Goal: Transaction & Acquisition: Purchase product/service

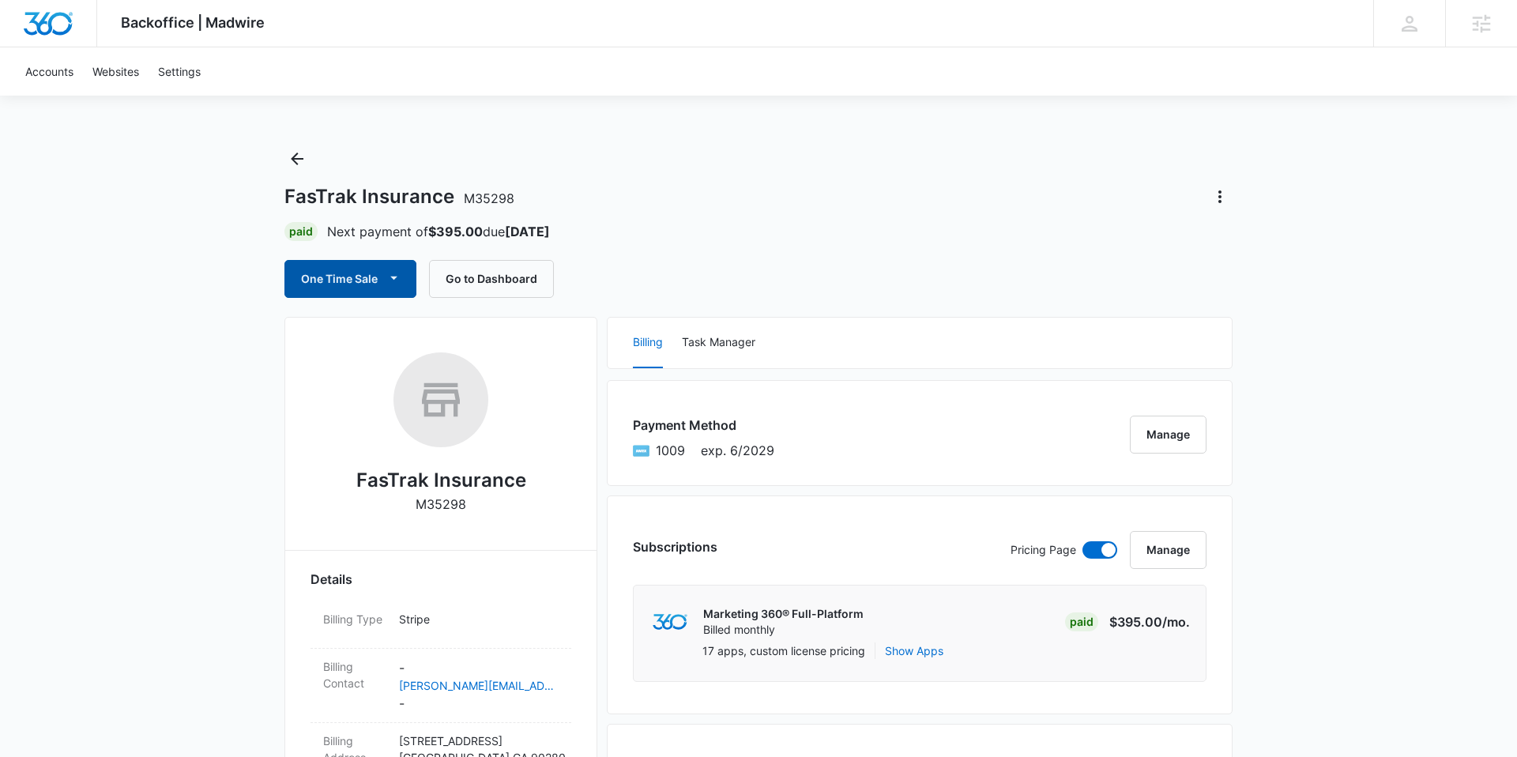
click at [319, 265] on button "One Time Sale" at bounding box center [350, 279] width 132 height 38
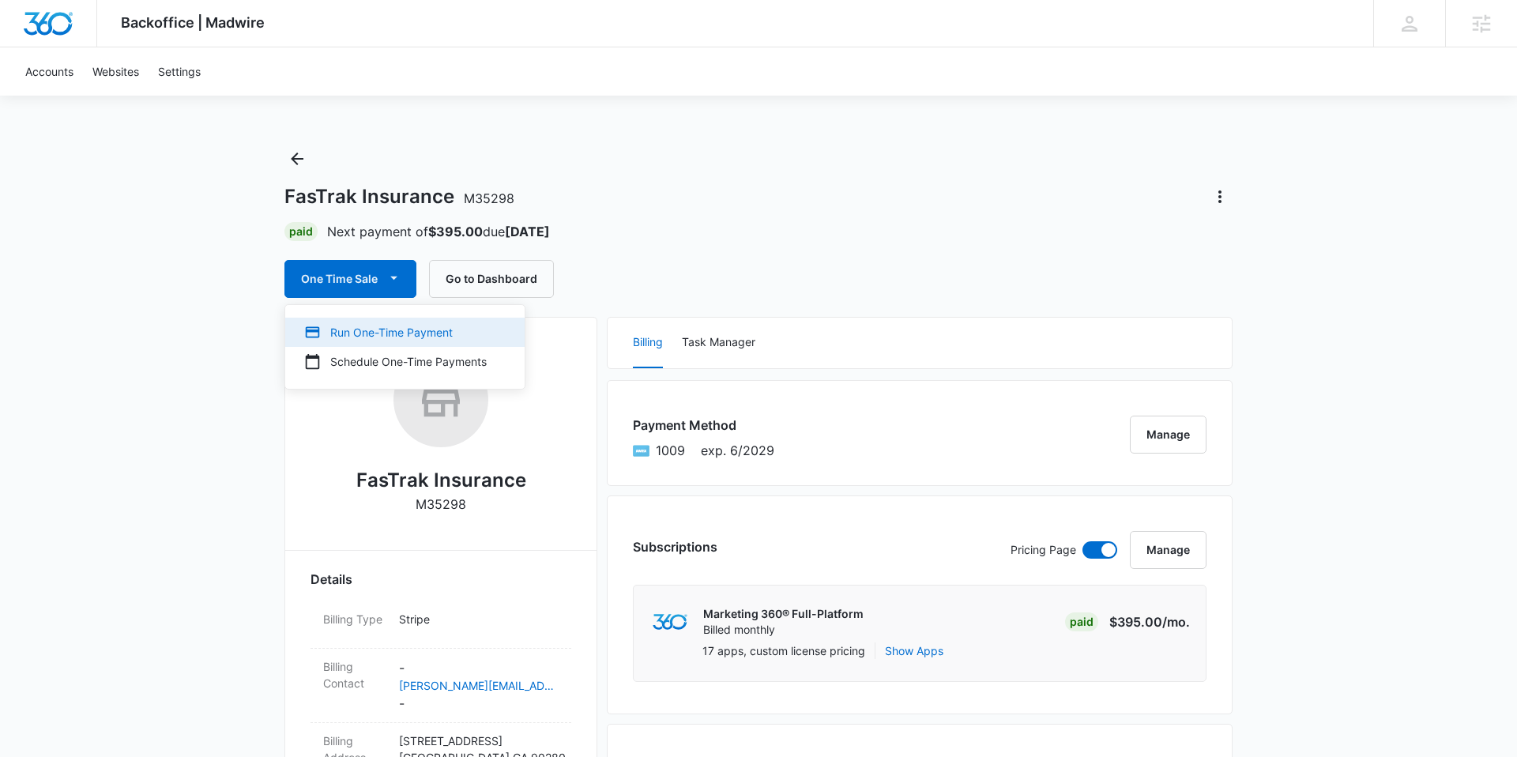
click at [343, 327] on div "Run One-Time Payment" at bounding box center [395, 332] width 183 height 17
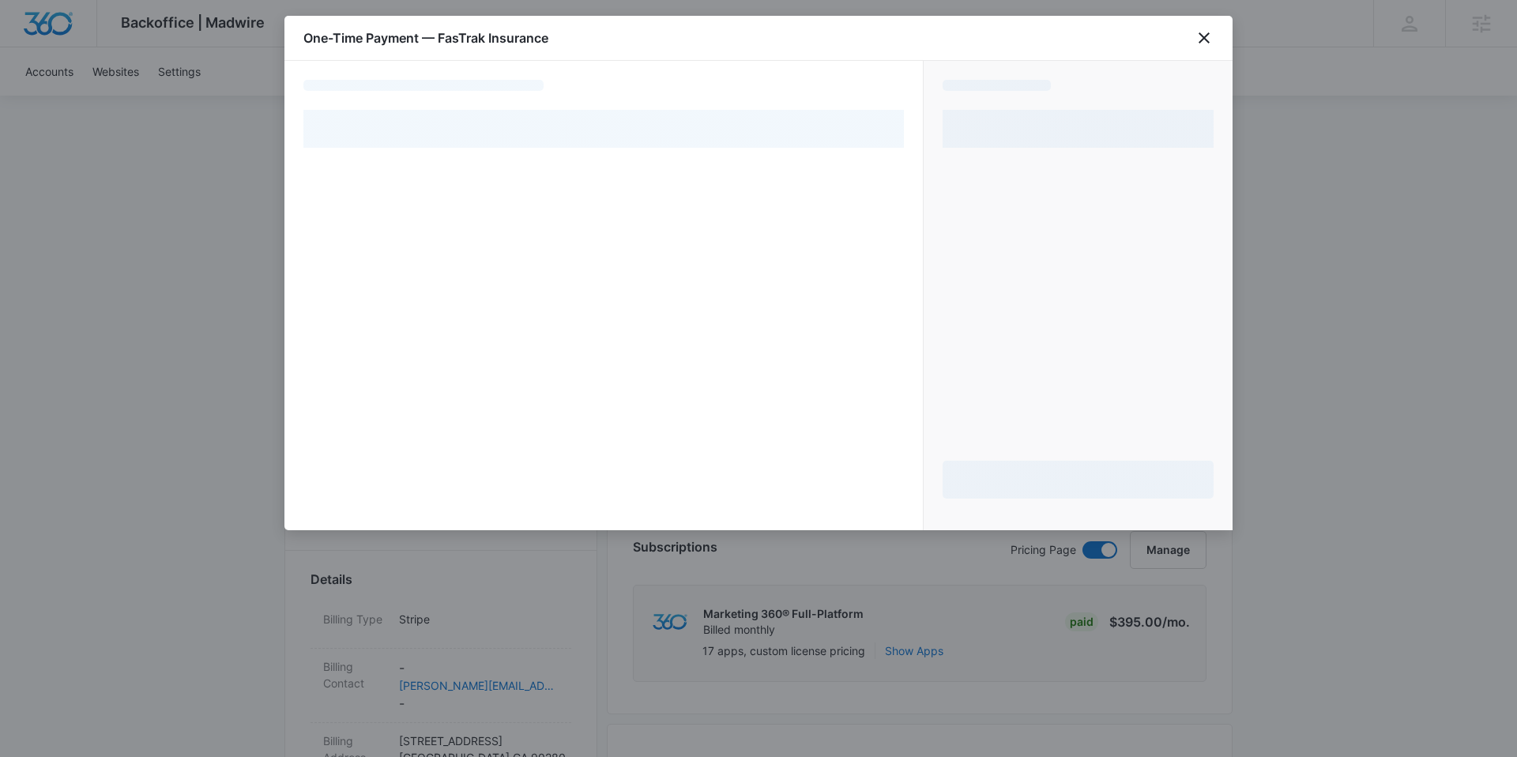
select select "pm_1PycNJA4n8RTgNjUWy50gxZD"
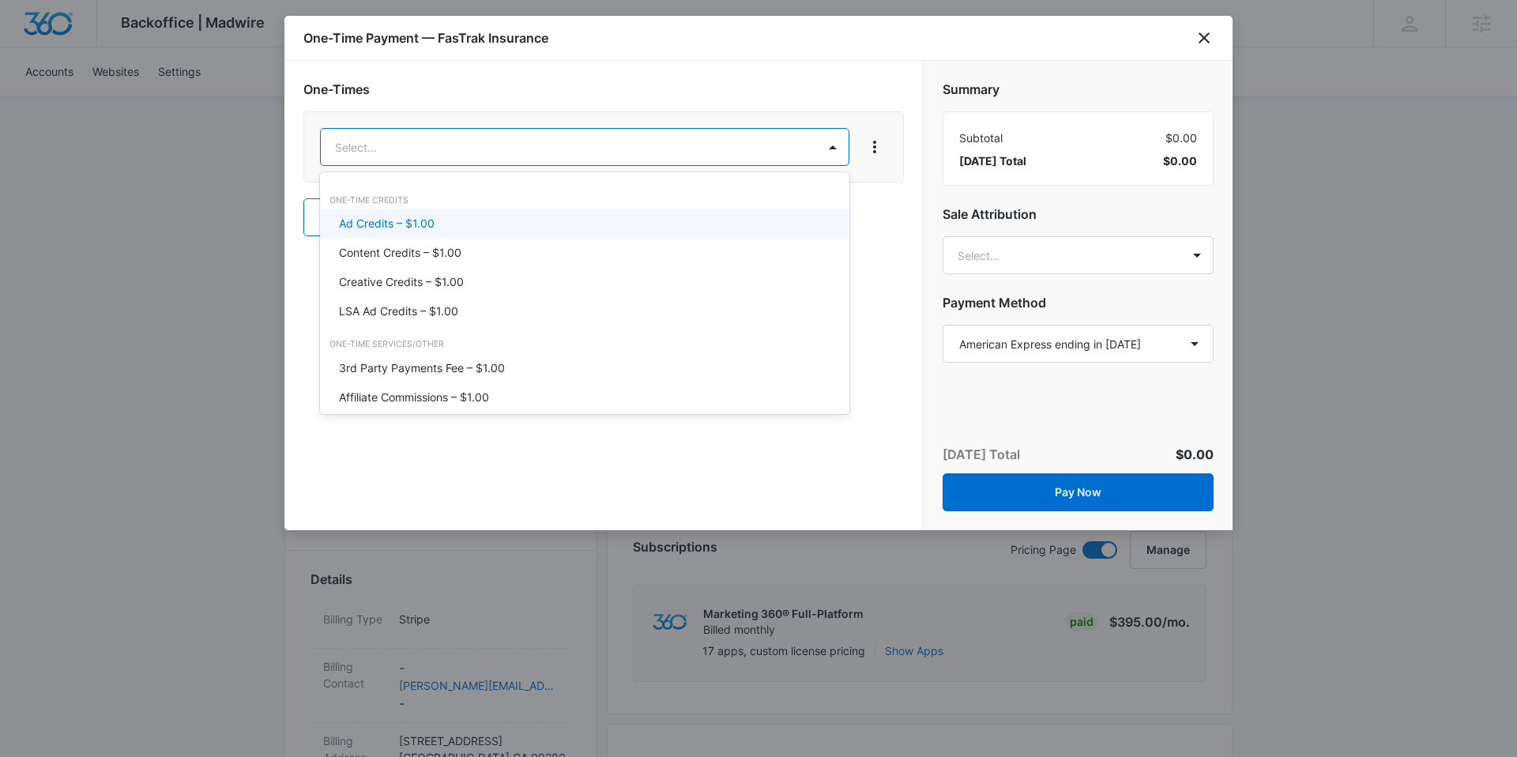
click at [456, 229] on div "Ad Credits – $1.00" at bounding box center [583, 223] width 488 height 17
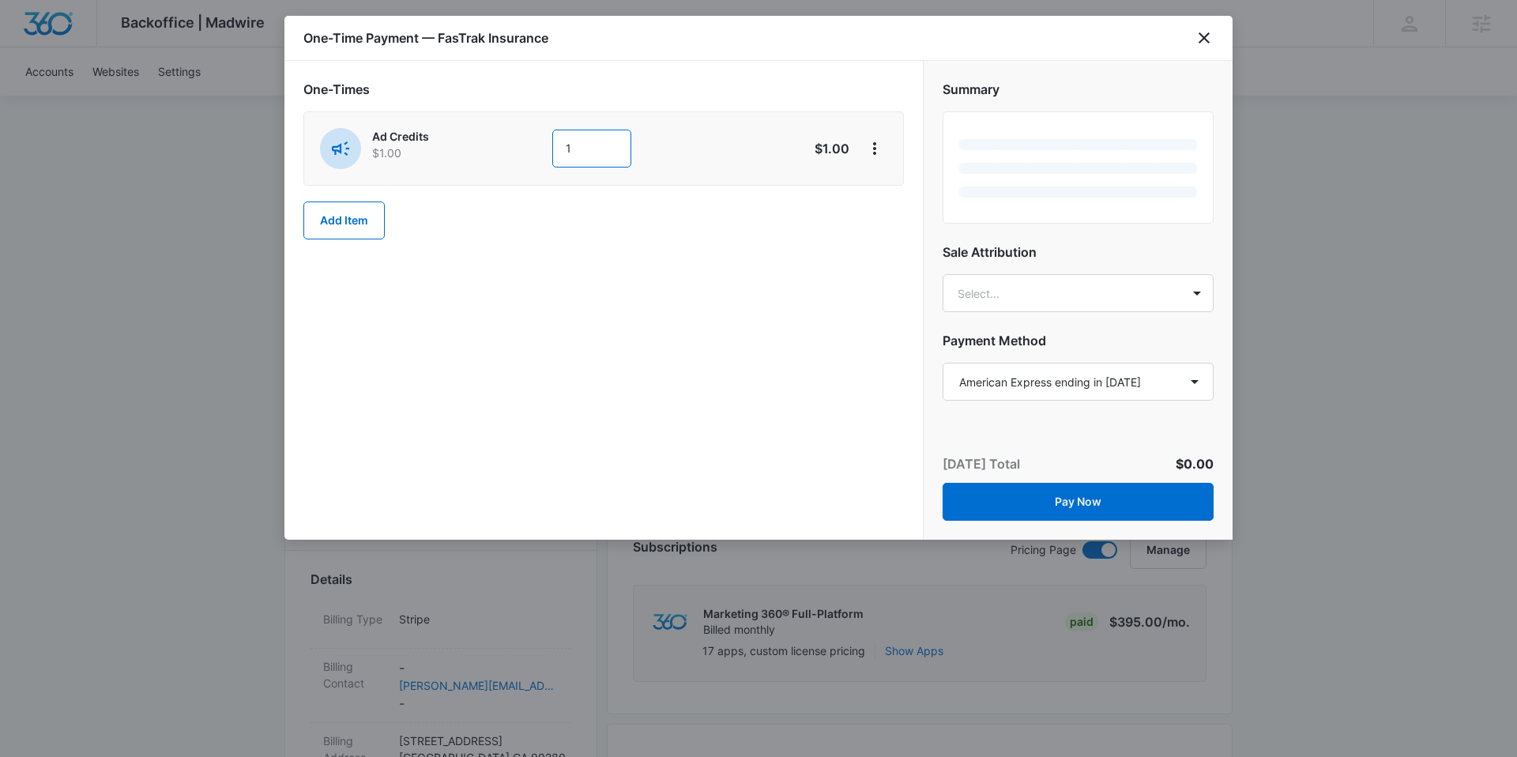
click at [578, 142] on input "1" at bounding box center [591, 149] width 79 height 38
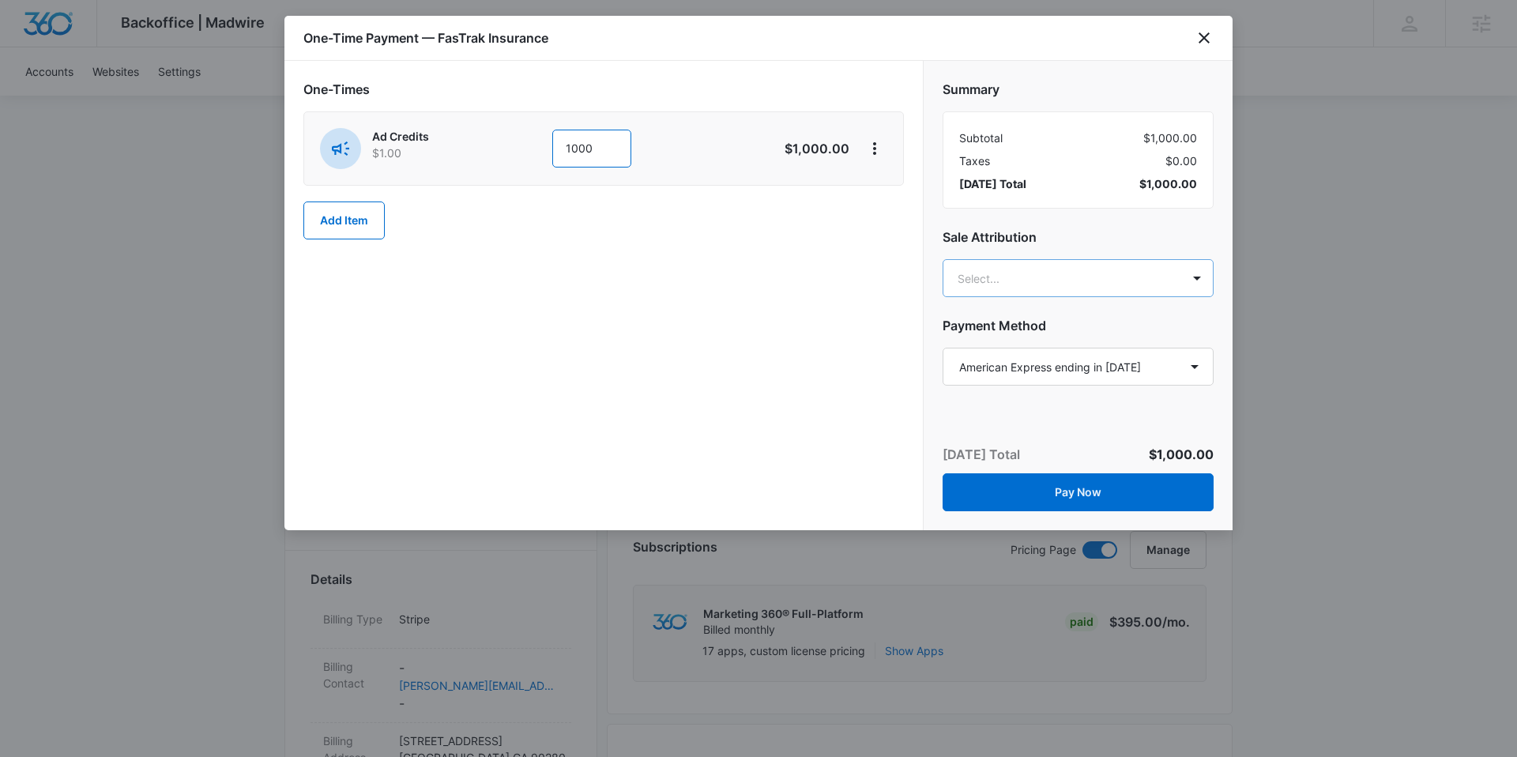
type input "1000"
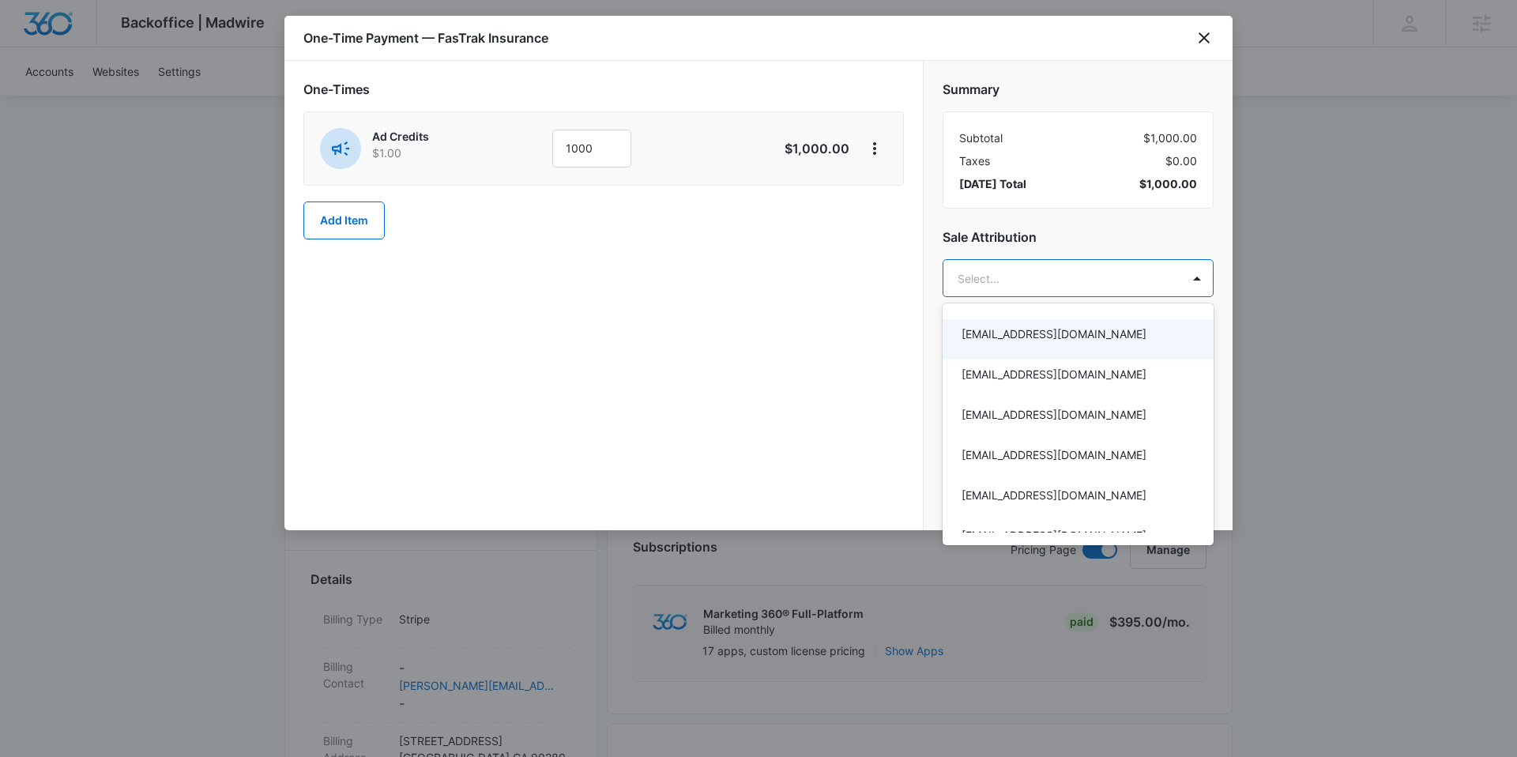
click at [1045, 279] on div at bounding box center [758, 378] width 1517 height 757
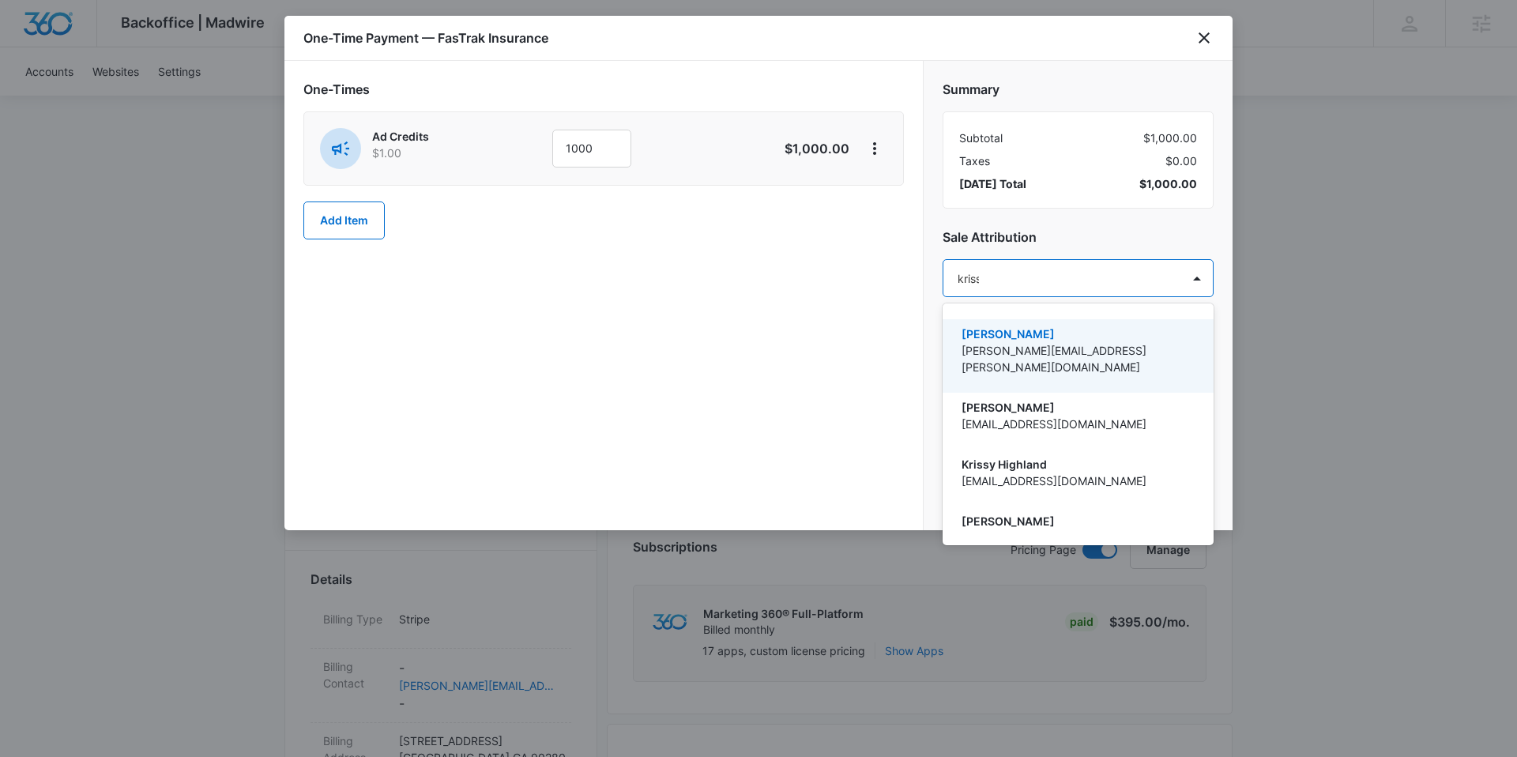
type input "krissy"
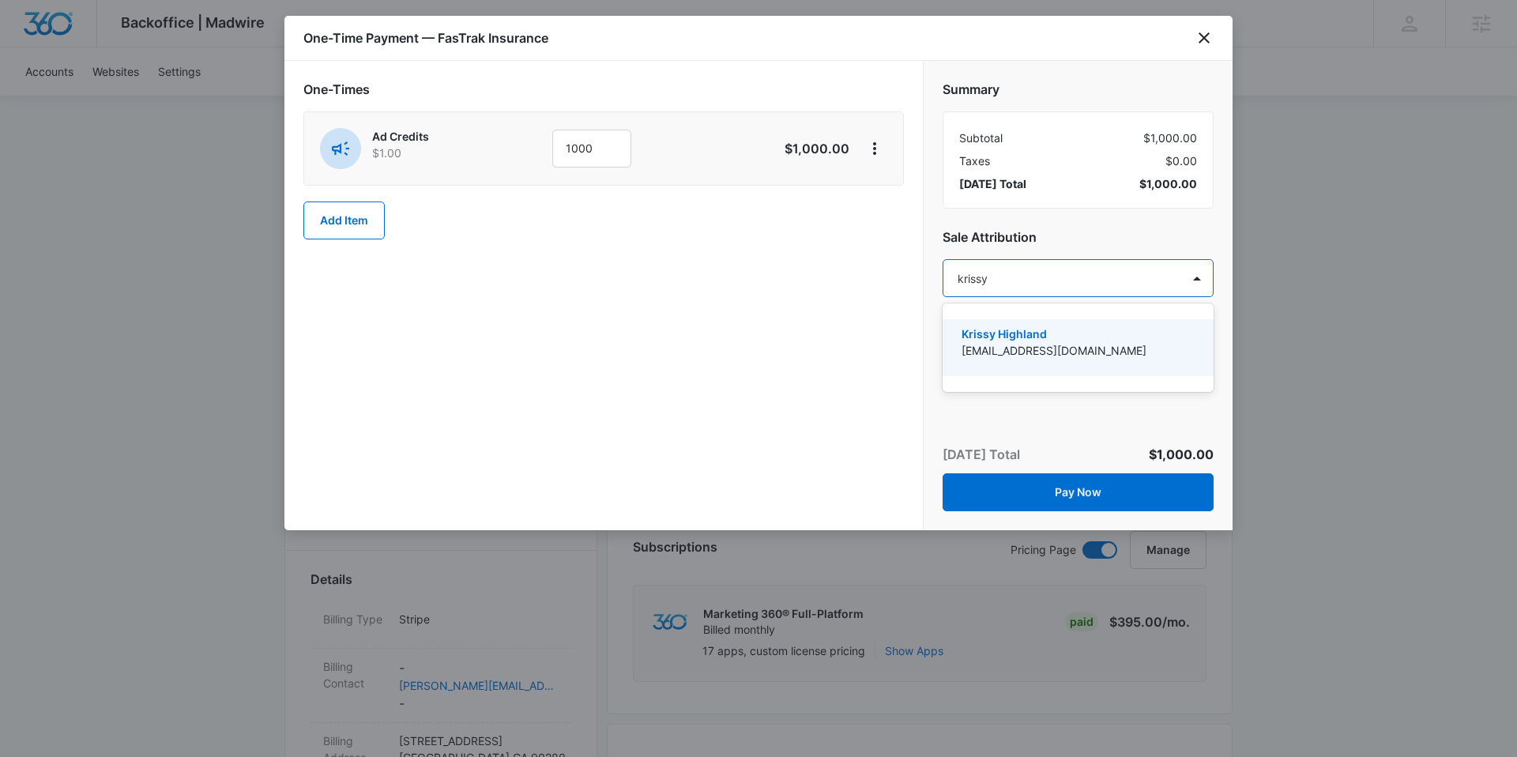
click at [1152, 345] on p "[EMAIL_ADDRESS][DOMAIN_NAME]" at bounding box center [1077, 350] width 230 height 17
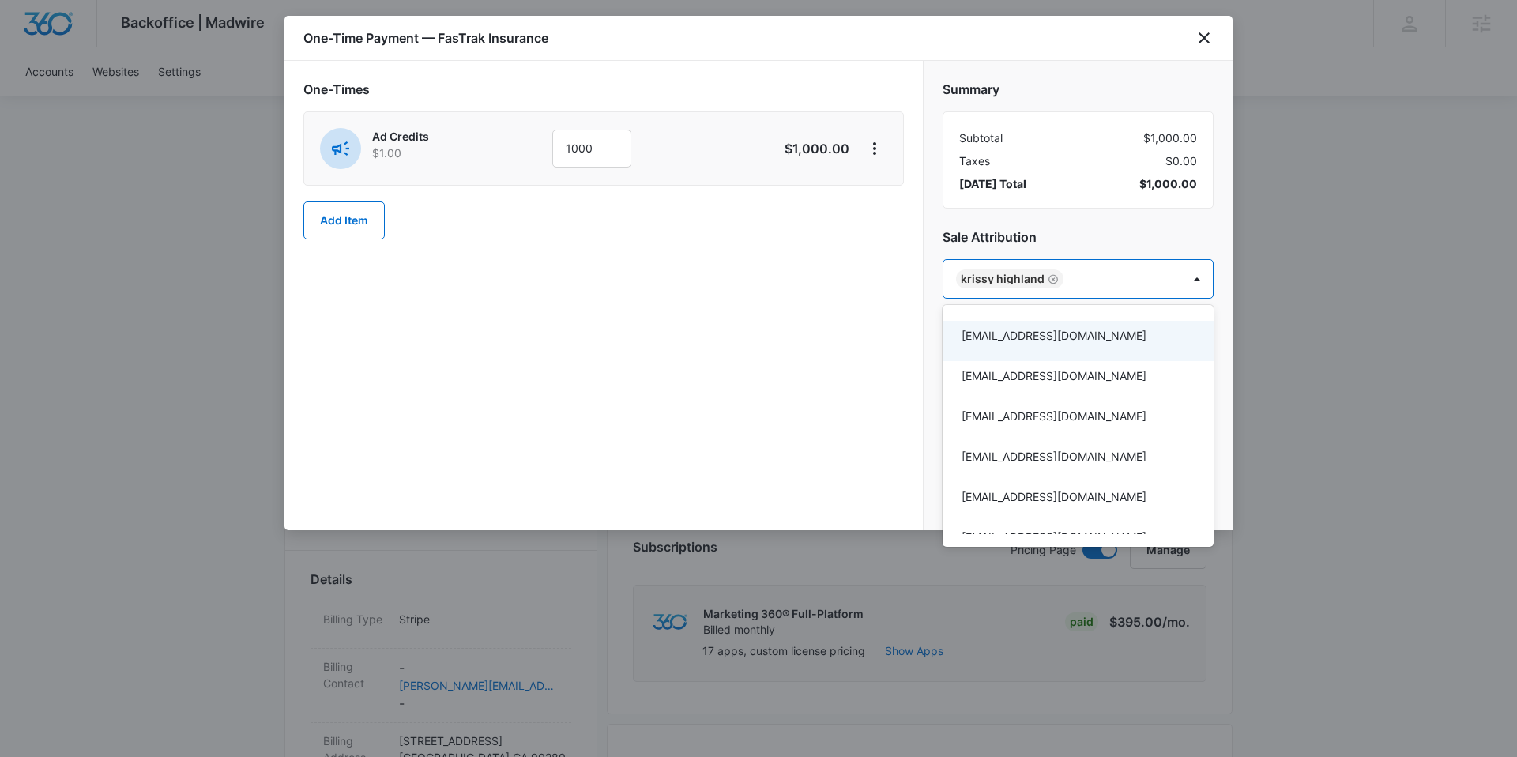
click at [1231, 355] on div at bounding box center [758, 378] width 1517 height 757
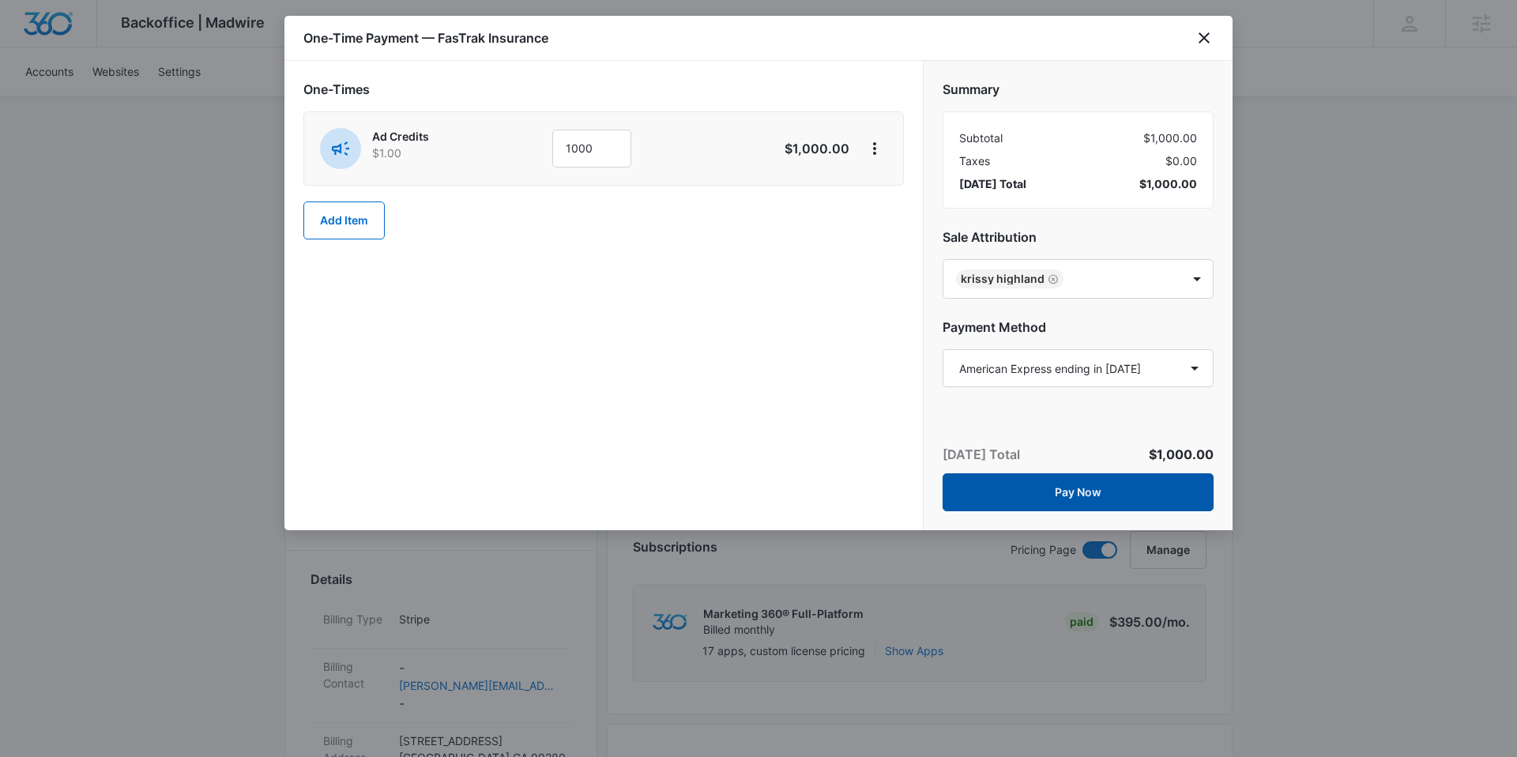
click at [1143, 506] on button "Pay Now" at bounding box center [1078, 492] width 271 height 38
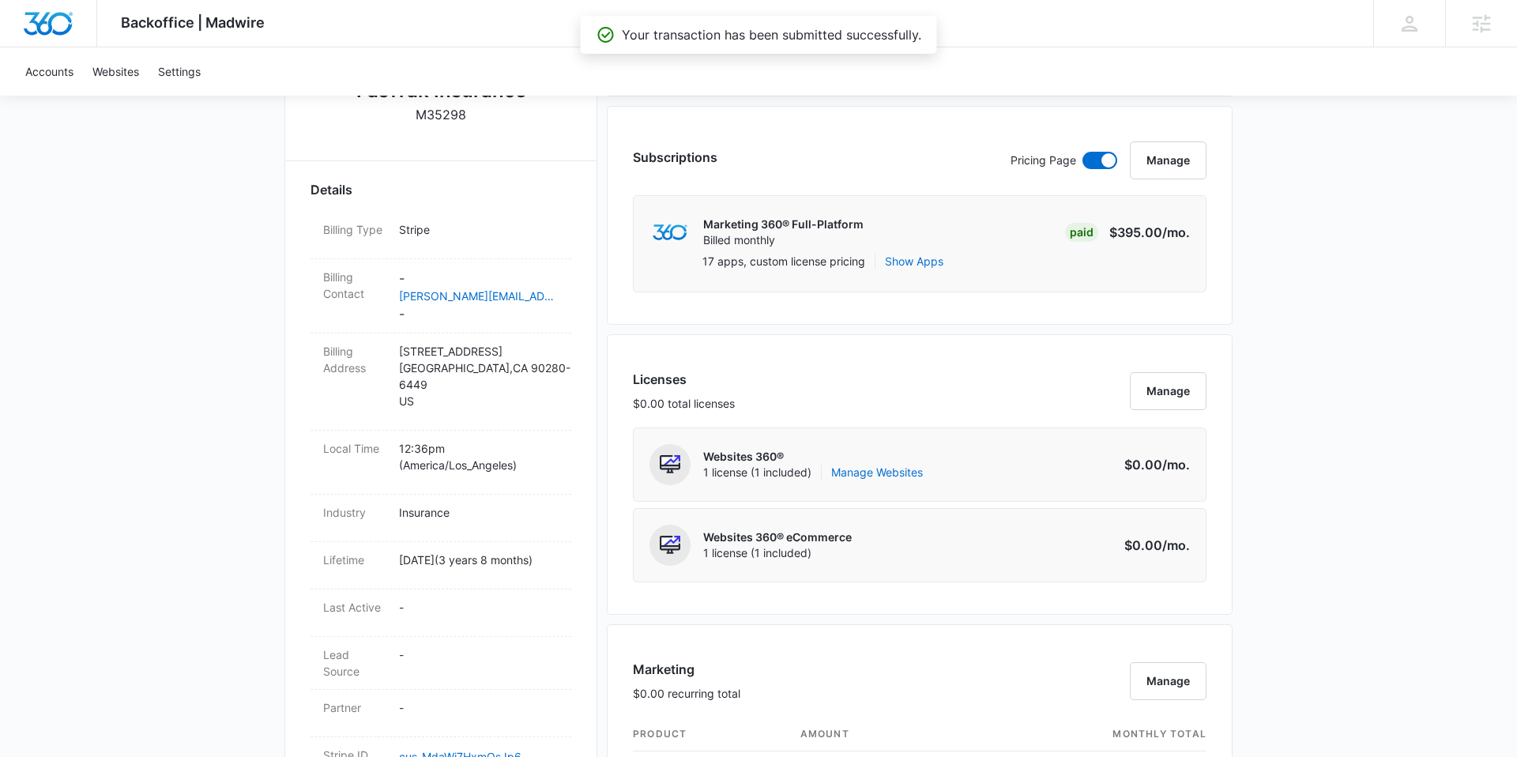
scroll to position [642, 0]
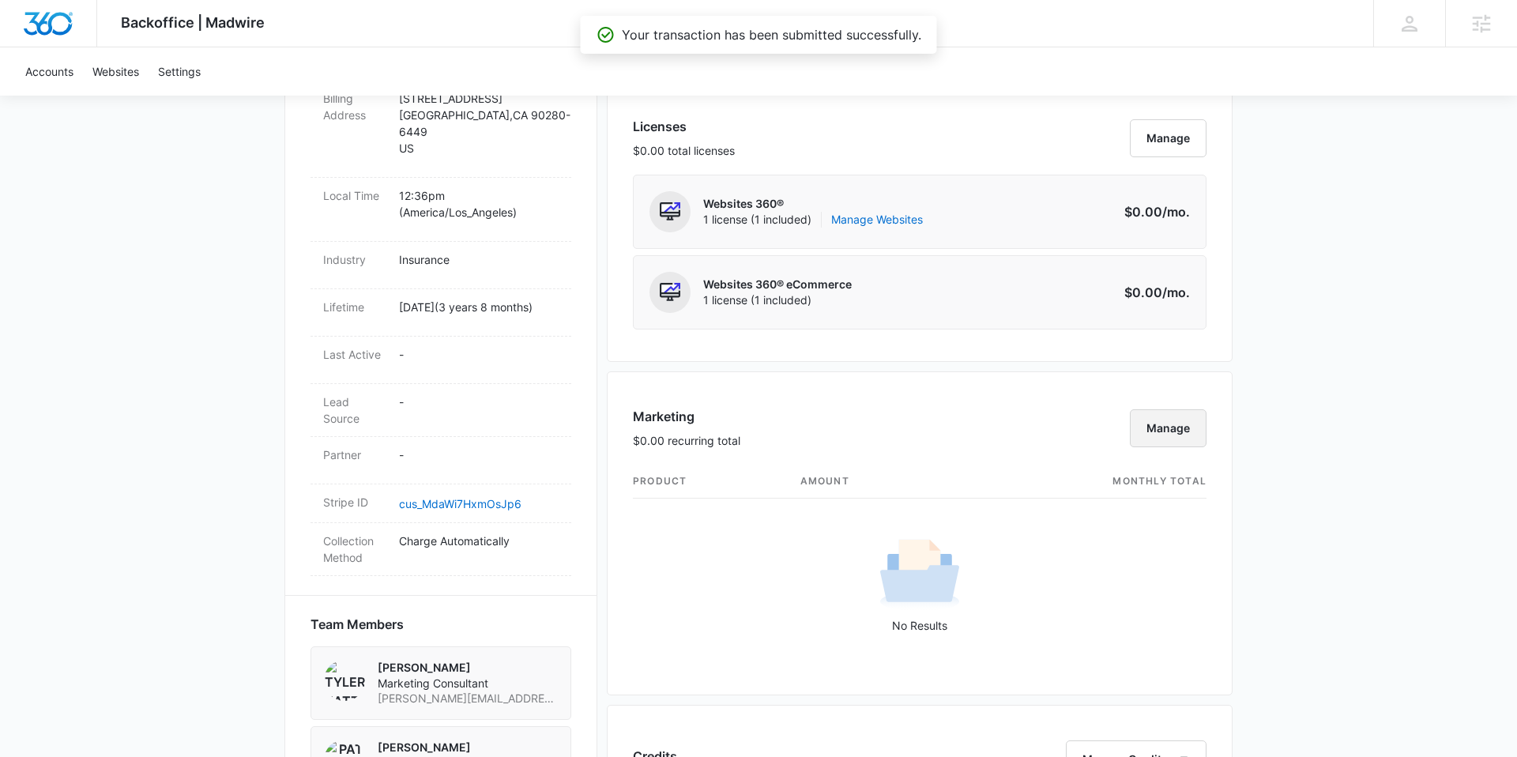
click at [1142, 435] on button "Manage" at bounding box center [1168, 428] width 77 height 38
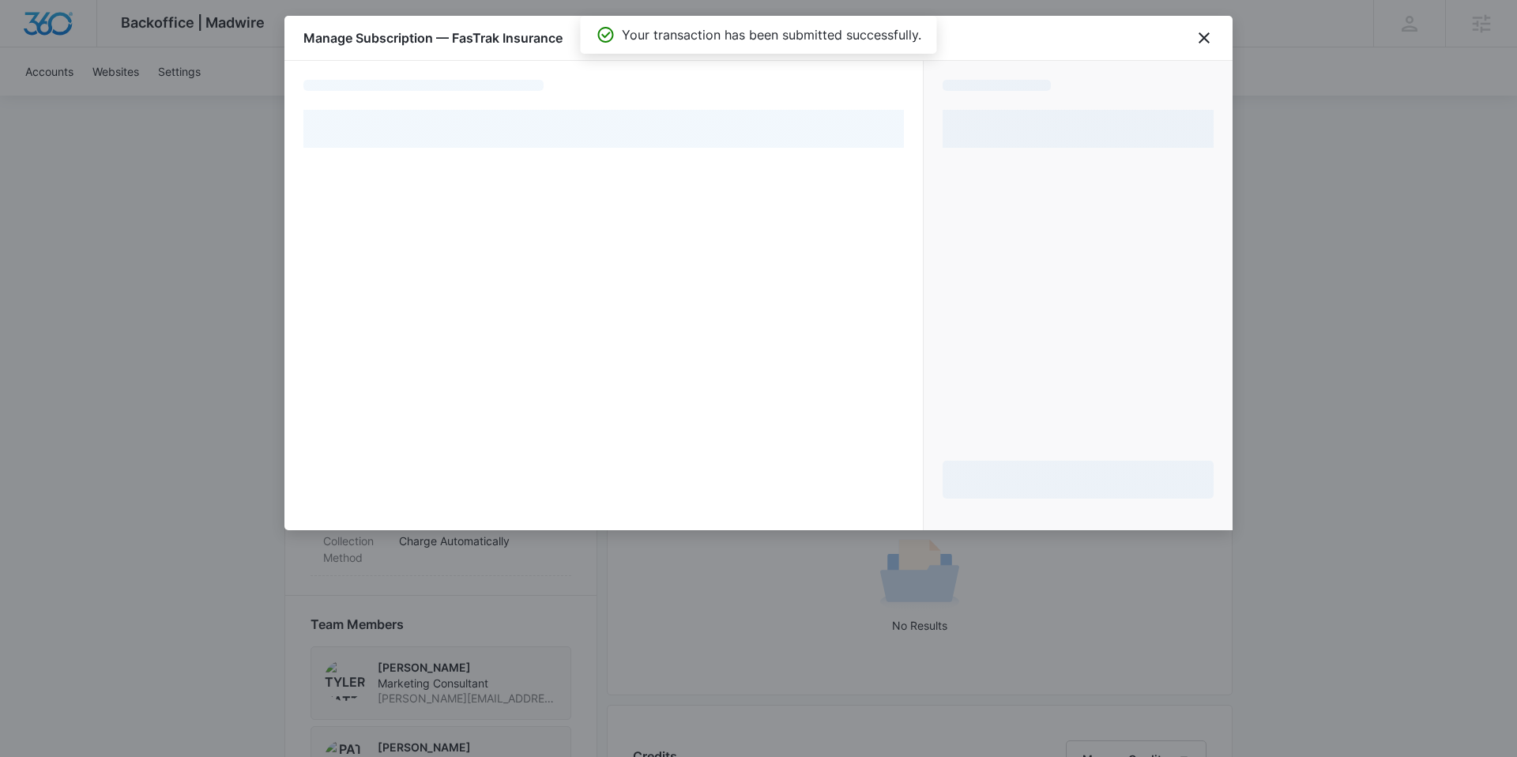
select select "pm_1PycNJA4n8RTgNjUWy50gxZD"
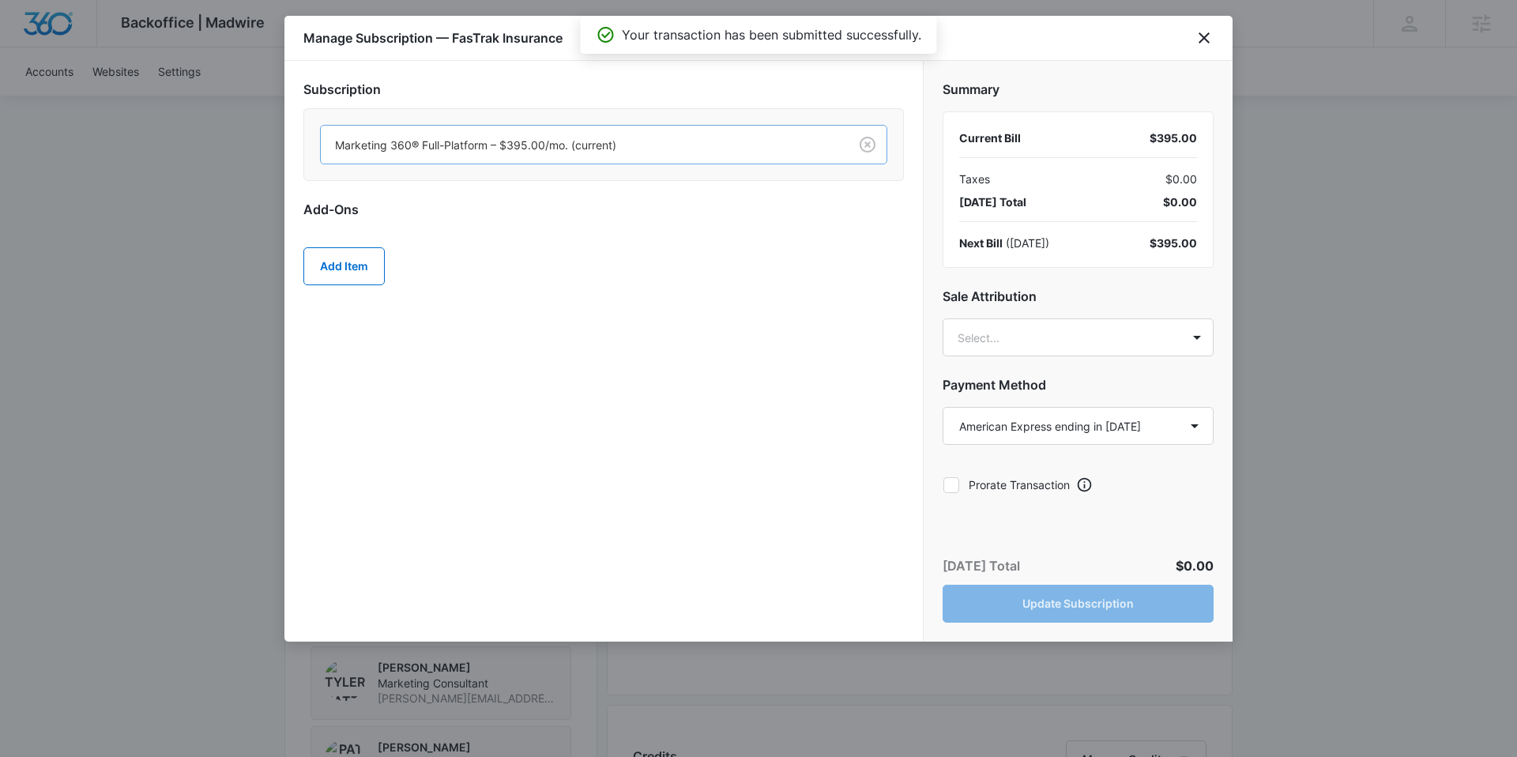
click at [413, 141] on div at bounding box center [581, 145] width 493 height 20
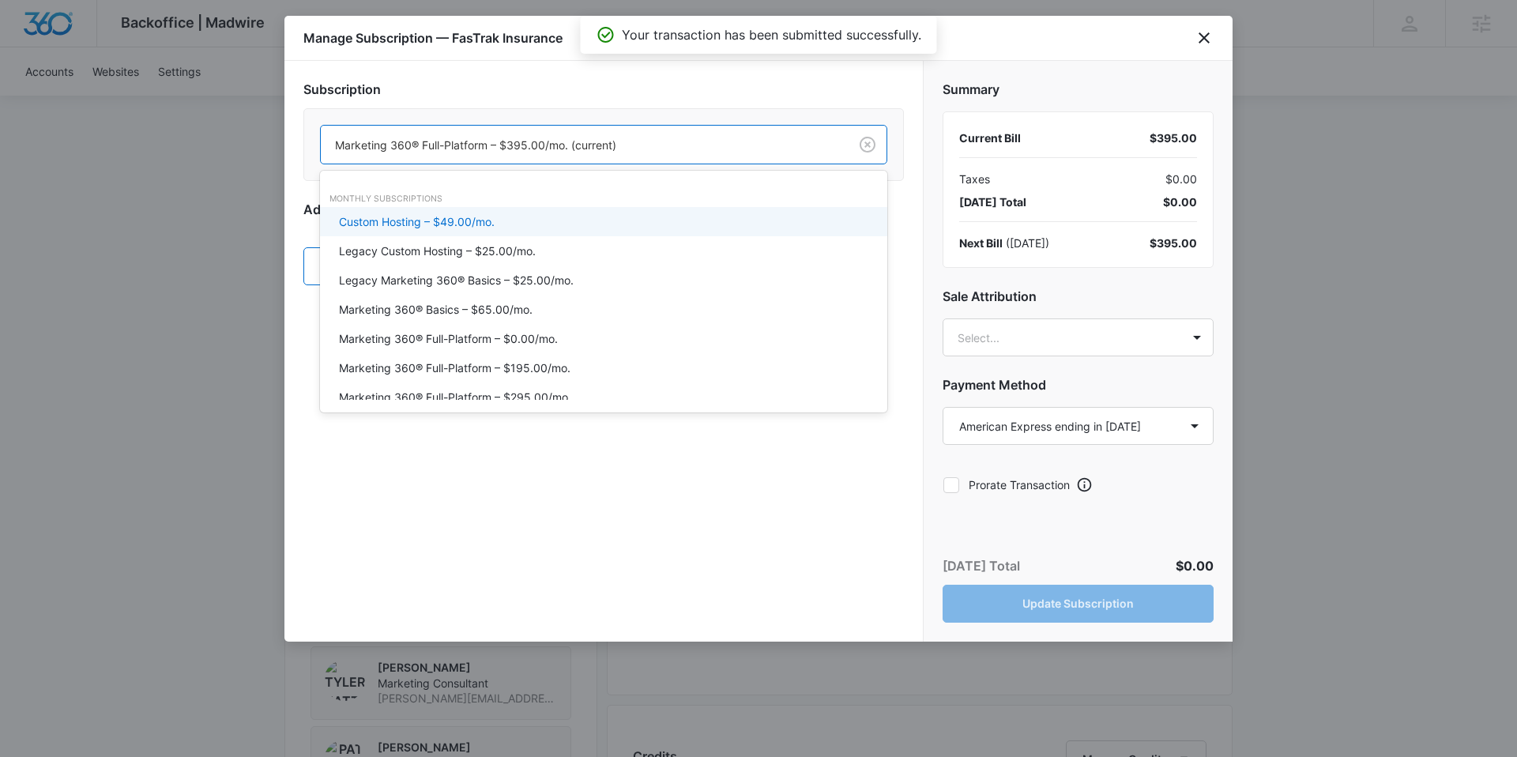
click at [409, 95] on h2 "Subscription" at bounding box center [603, 89] width 601 height 19
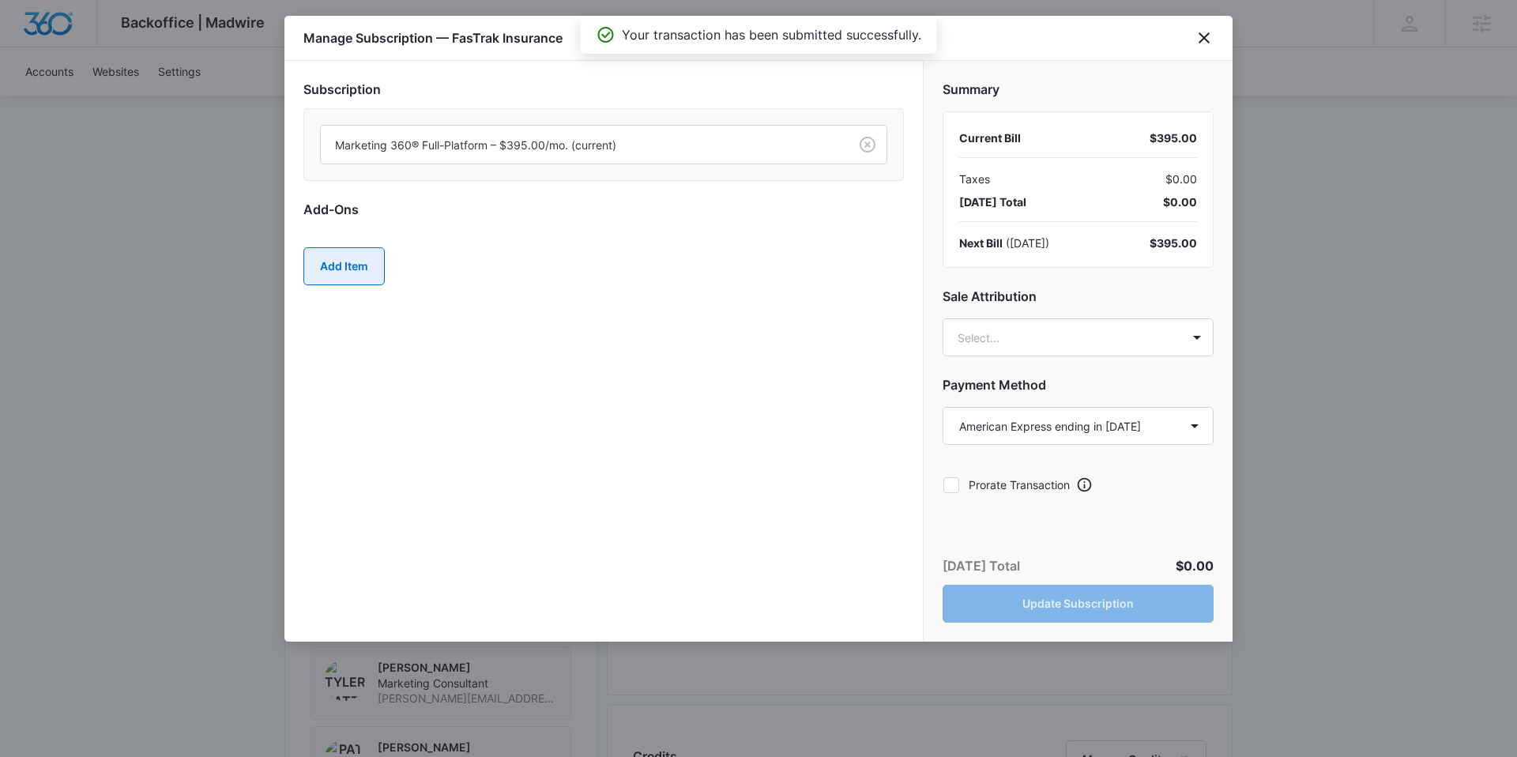
click at [337, 256] on button "Add Item" at bounding box center [343, 266] width 81 height 38
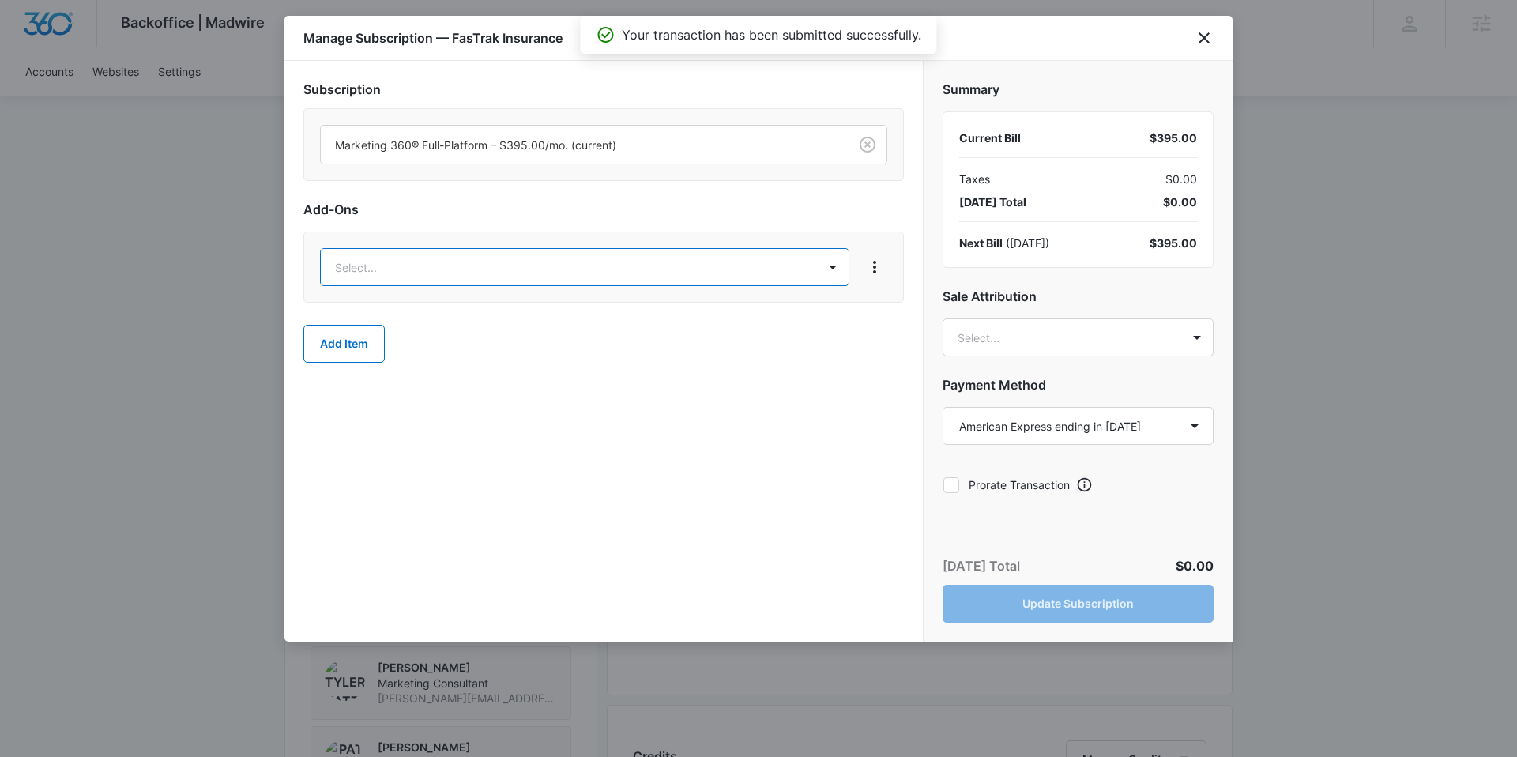
click at [400, 254] on body "Backoffice | Madwire Apps Settings KH Krissy Highland [EMAIL_ADDRESS][DOMAIN_NA…" at bounding box center [758, 485] width 1517 height 2255
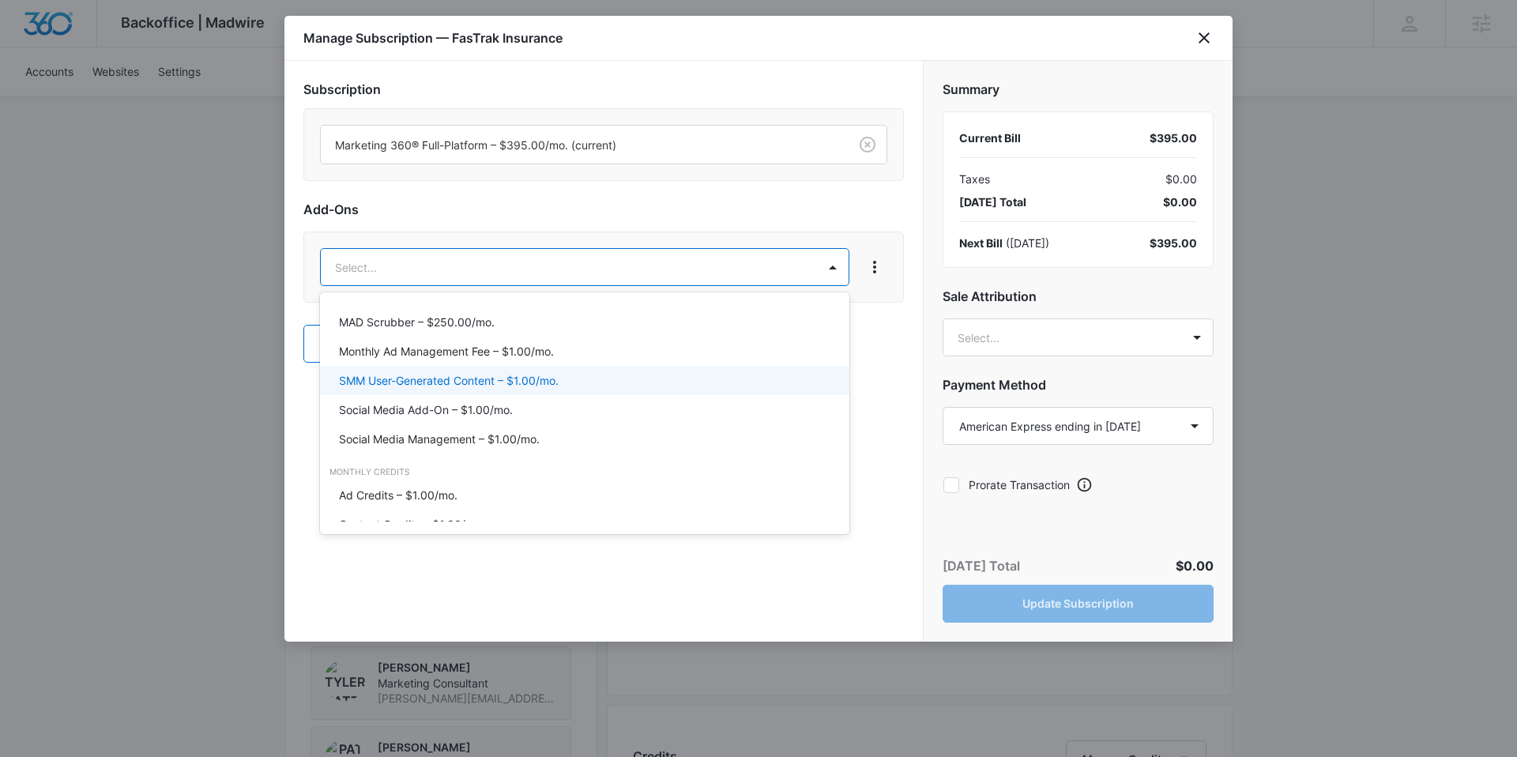
scroll to position [661, 0]
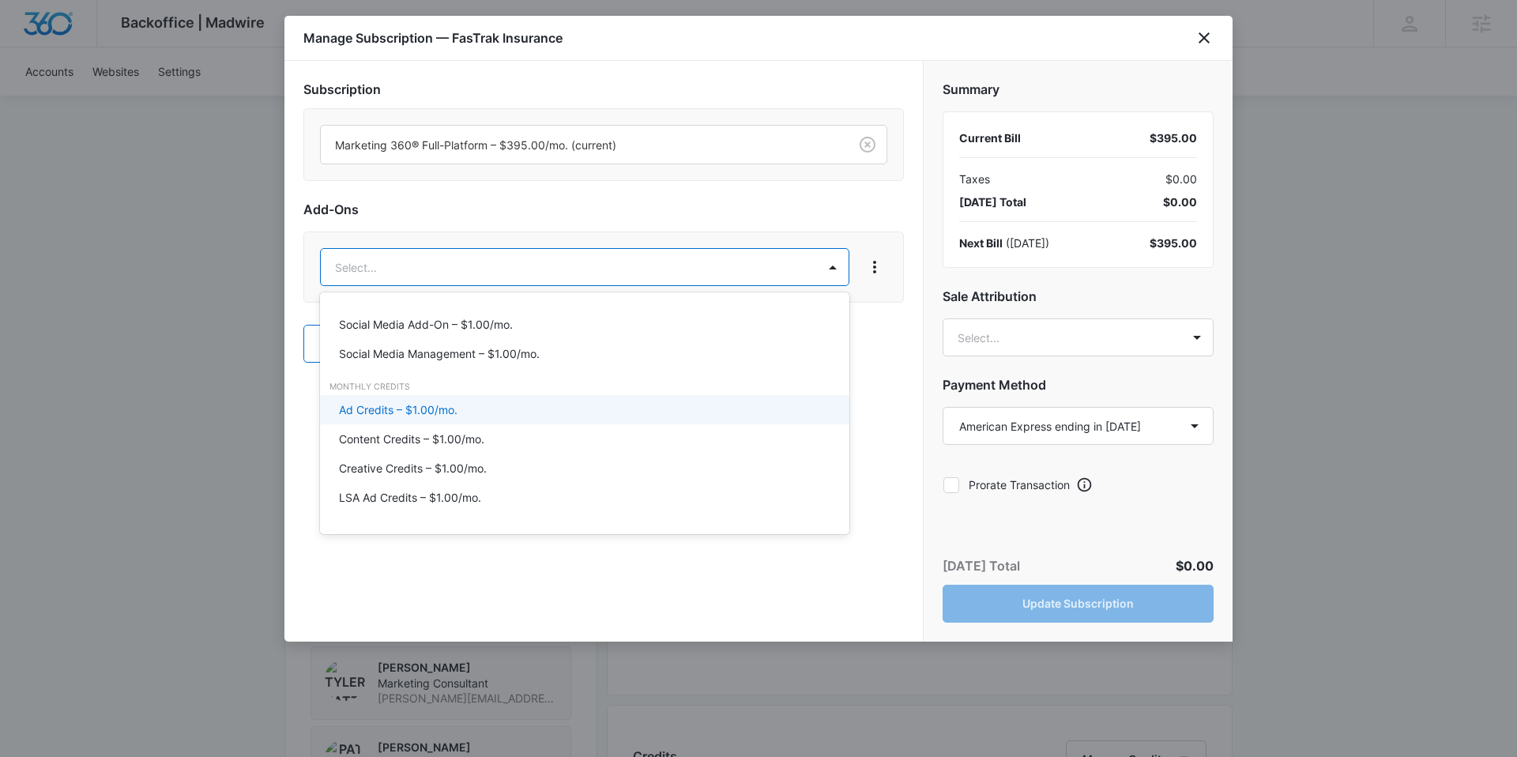
drag, startPoint x: 400, startPoint y: 412, endPoint x: 571, endPoint y: 303, distance: 203.2
click at [400, 412] on p "Ad Credits – $1.00/mo." at bounding box center [398, 409] width 119 height 17
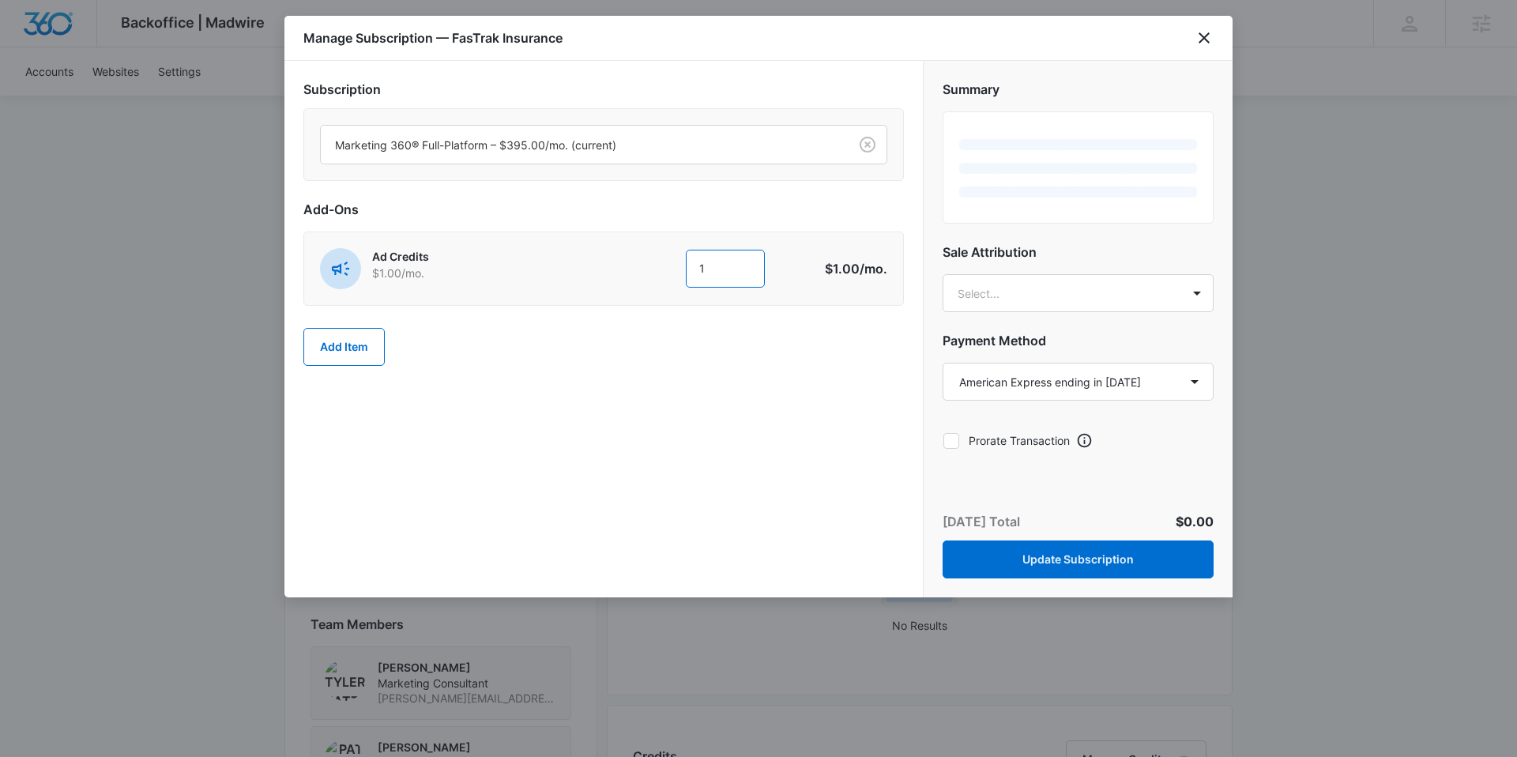
click at [720, 265] on input "1" at bounding box center [725, 269] width 79 height 38
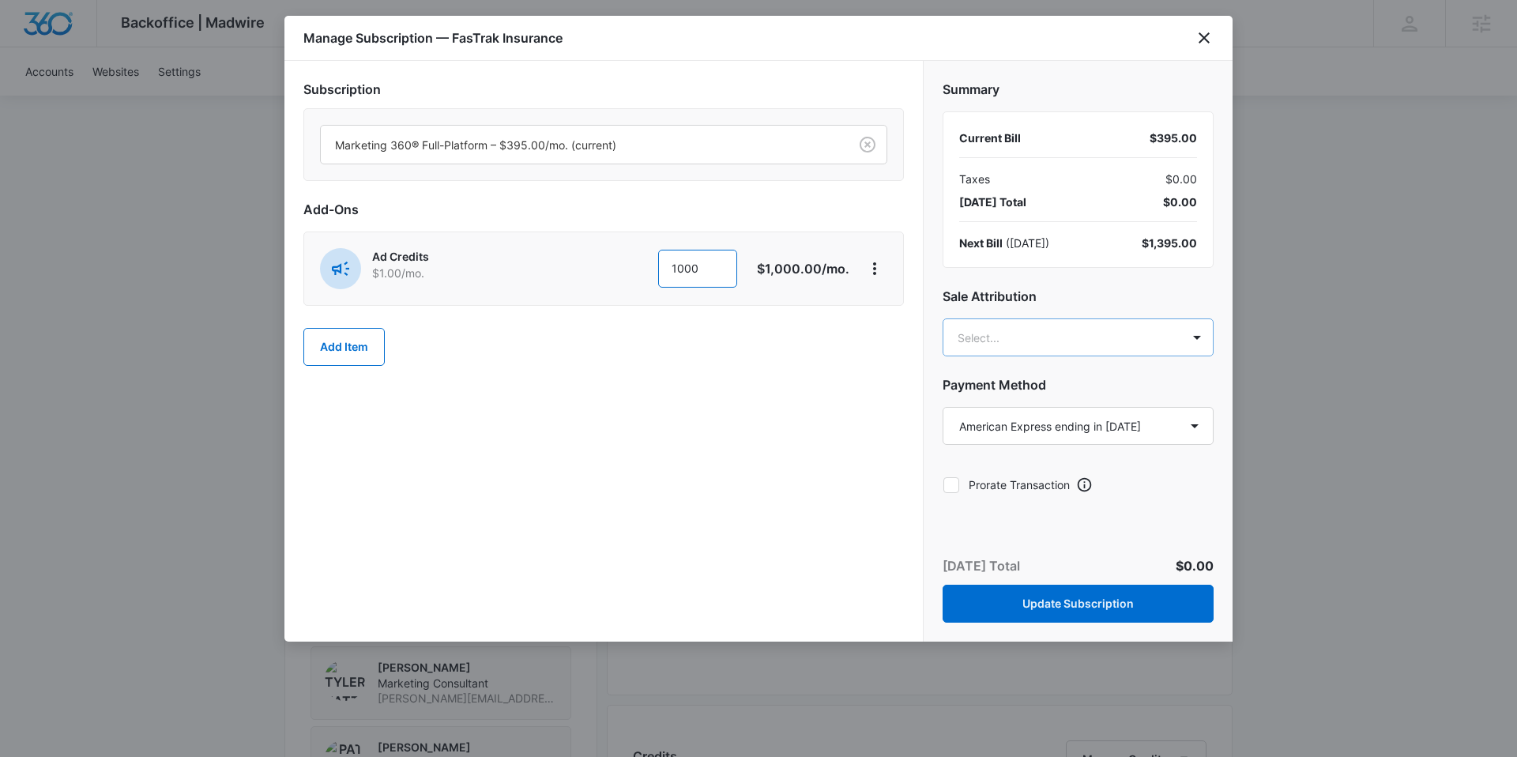
type input "1000"
click at [1031, 339] on body "Backoffice | Madwire Apps Settings KH Krissy Highland [EMAIL_ADDRESS][DOMAIN_NA…" at bounding box center [758, 485] width 1517 height 2255
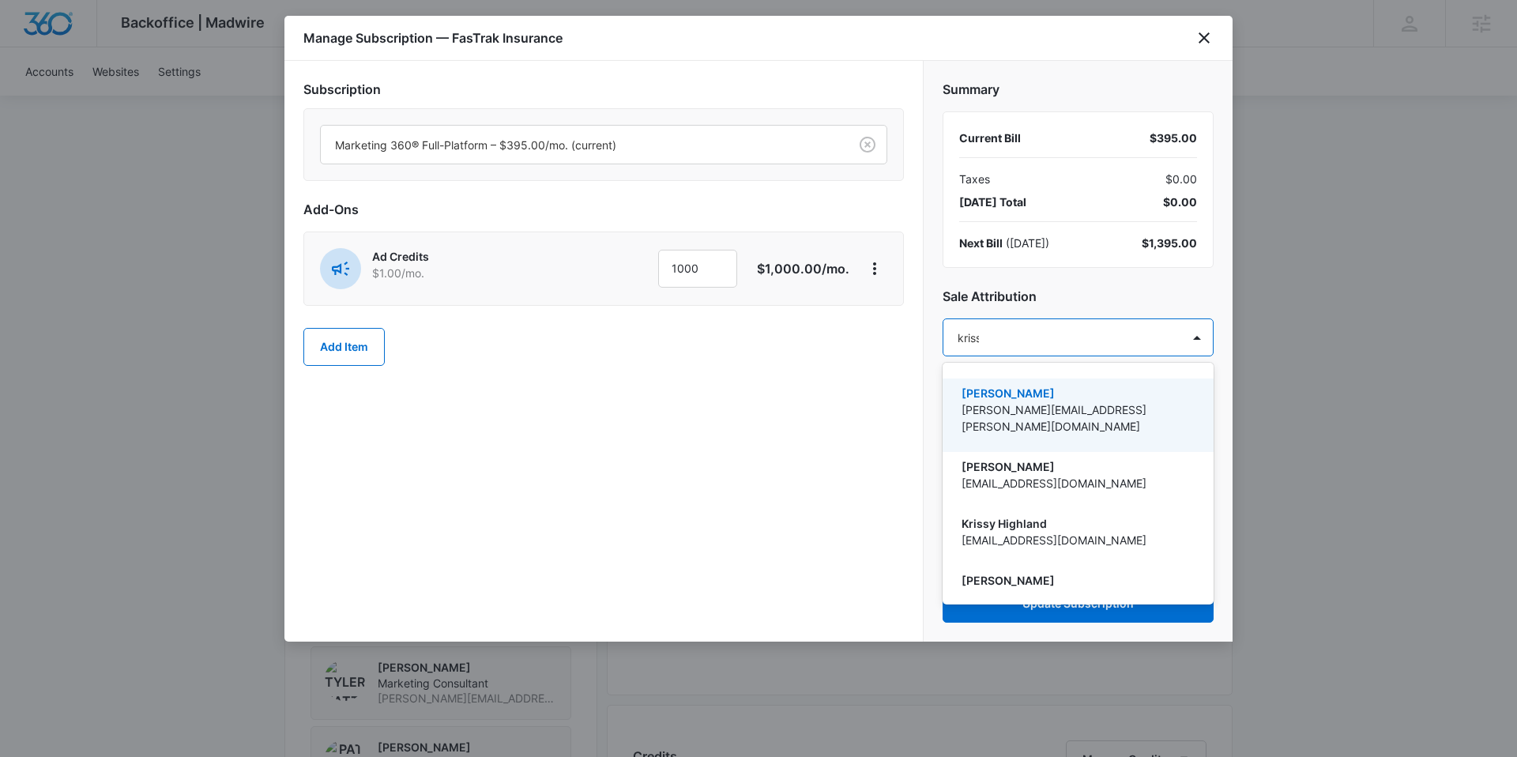
type input "krissy"
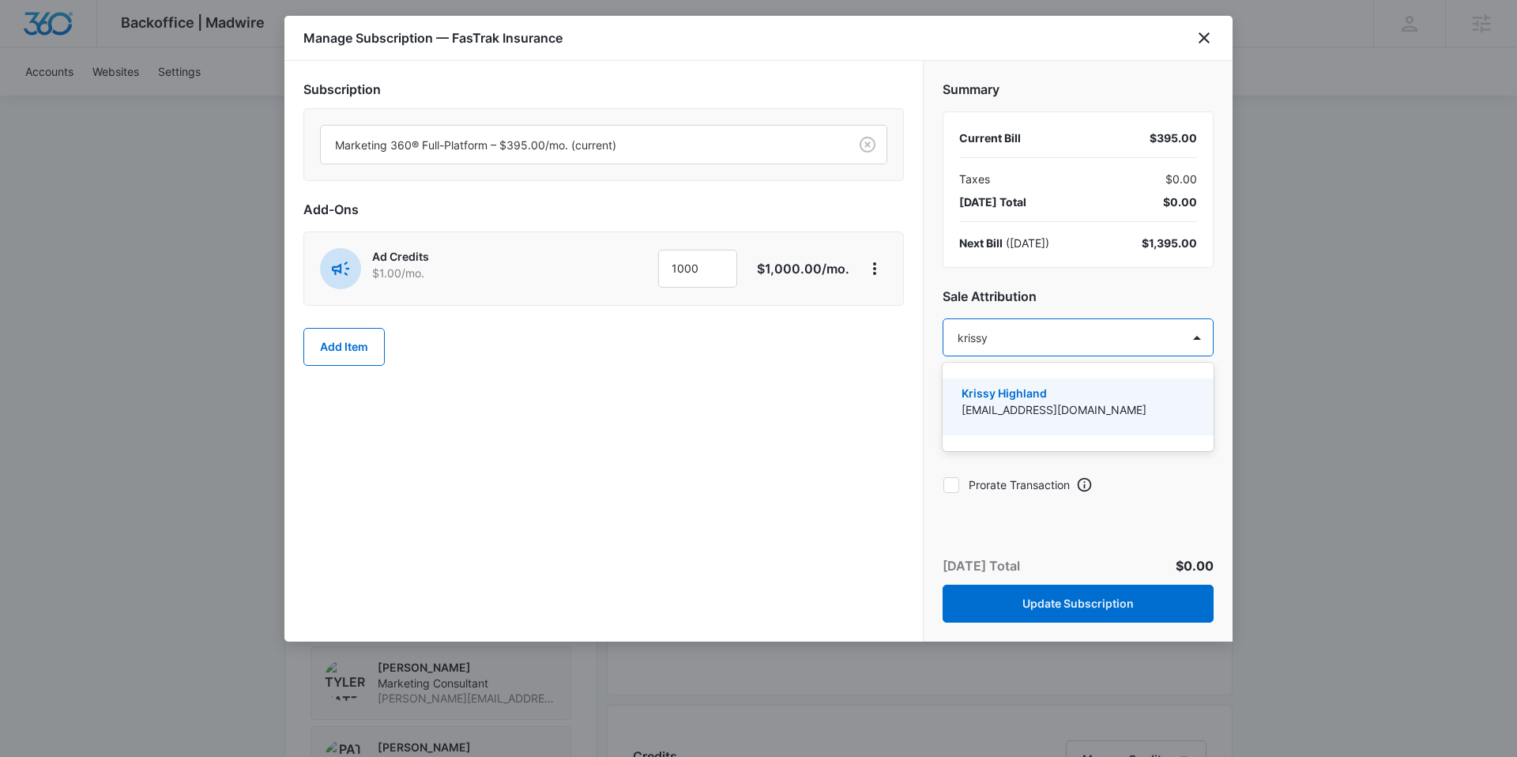
click at [1042, 394] on p "Krissy Highland" at bounding box center [1077, 393] width 230 height 17
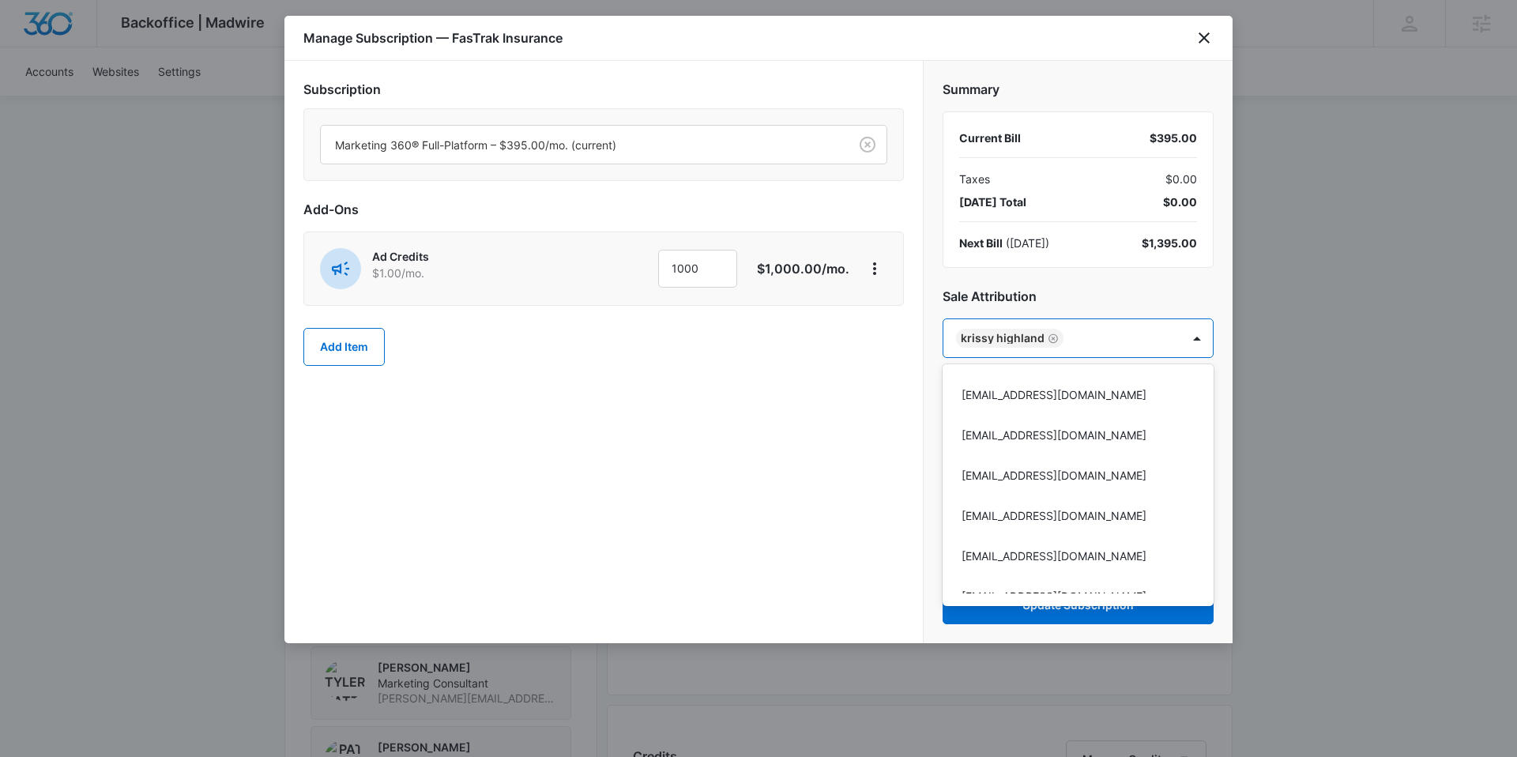
click at [934, 268] on div at bounding box center [758, 378] width 1517 height 757
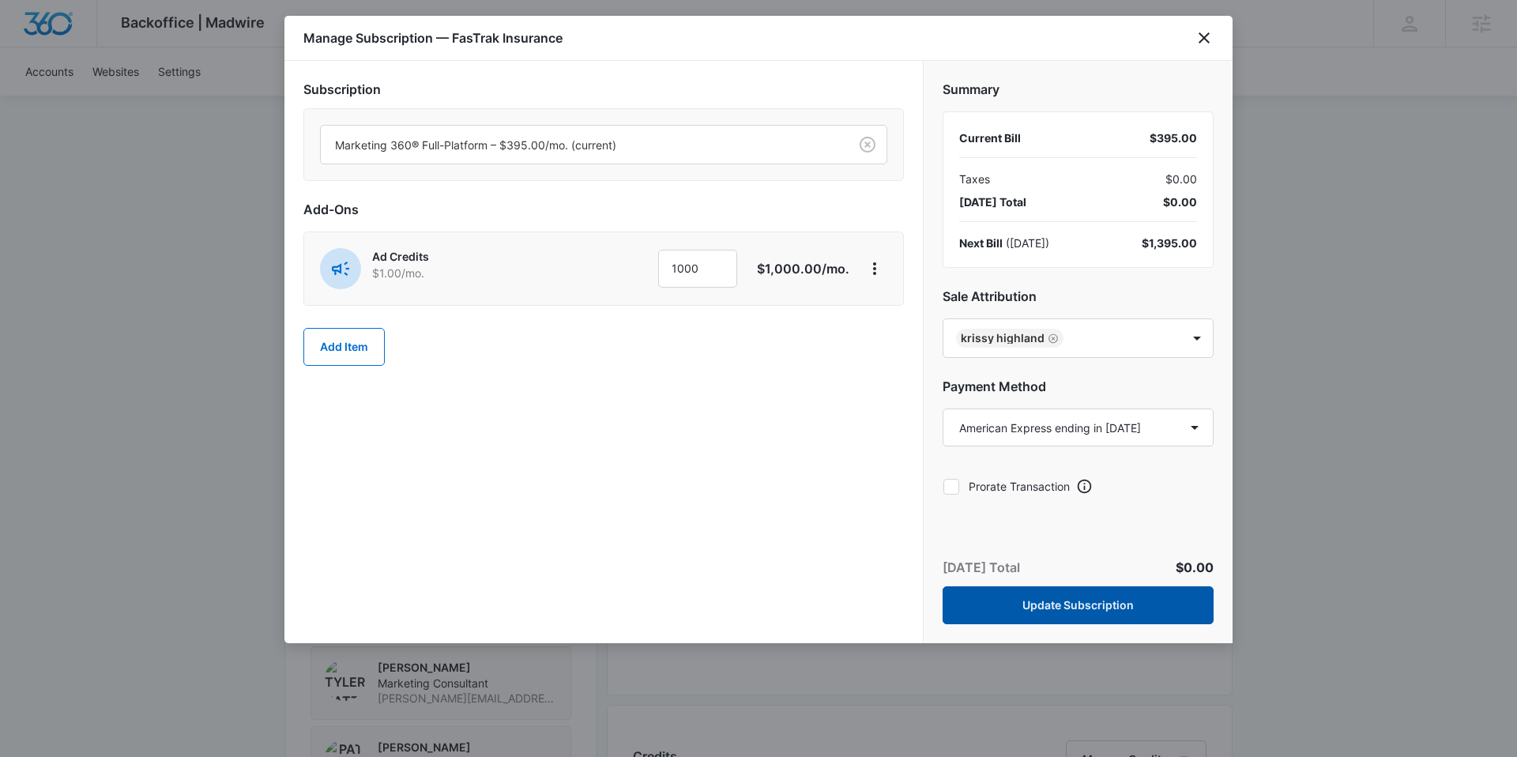
click at [1122, 607] on button "Update Subscription" at bounding box center [1078, 605] width 271 height 38
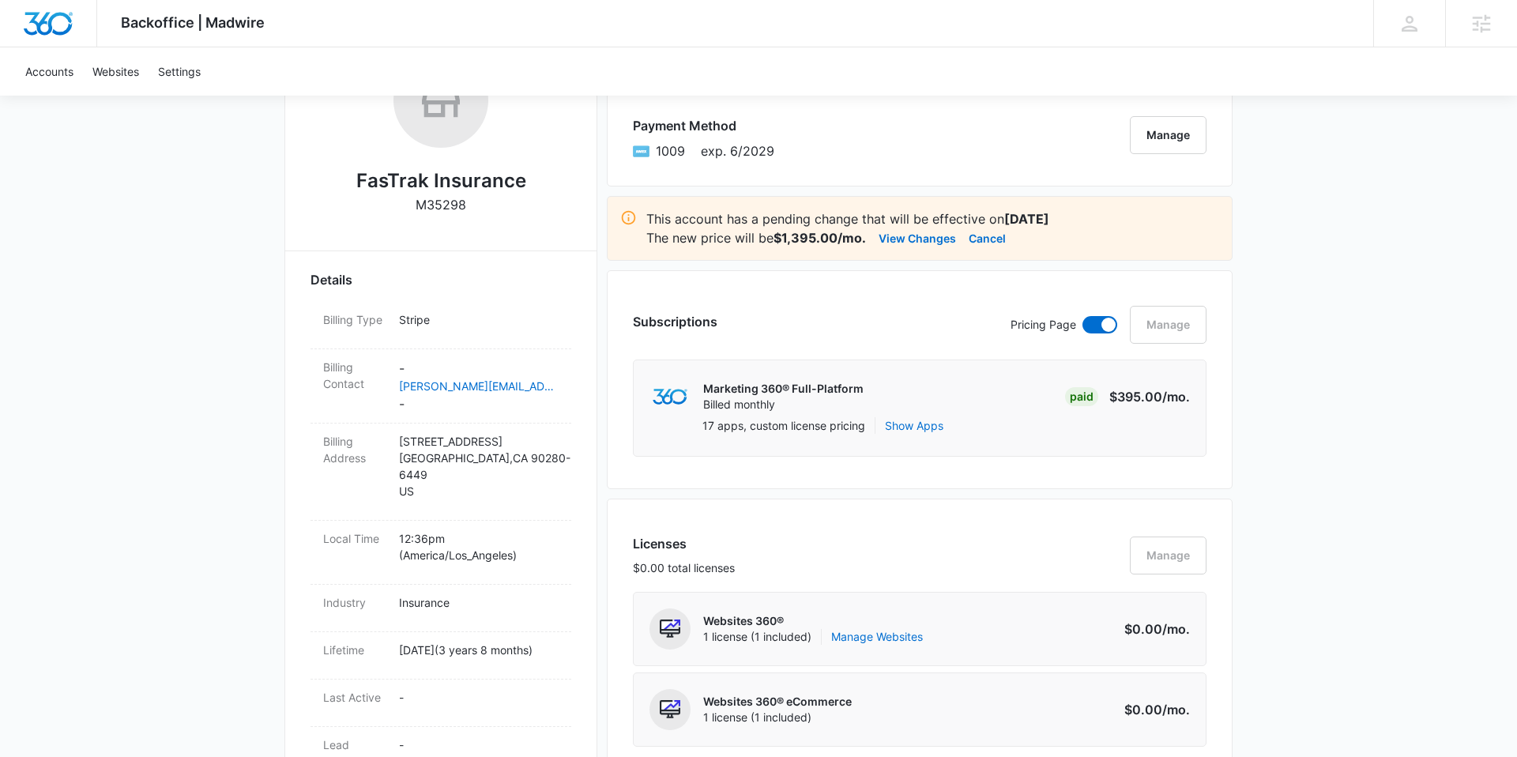
scroll to position [0, 0]
